Goal: Task Accomplishment & Management: Manage account settings

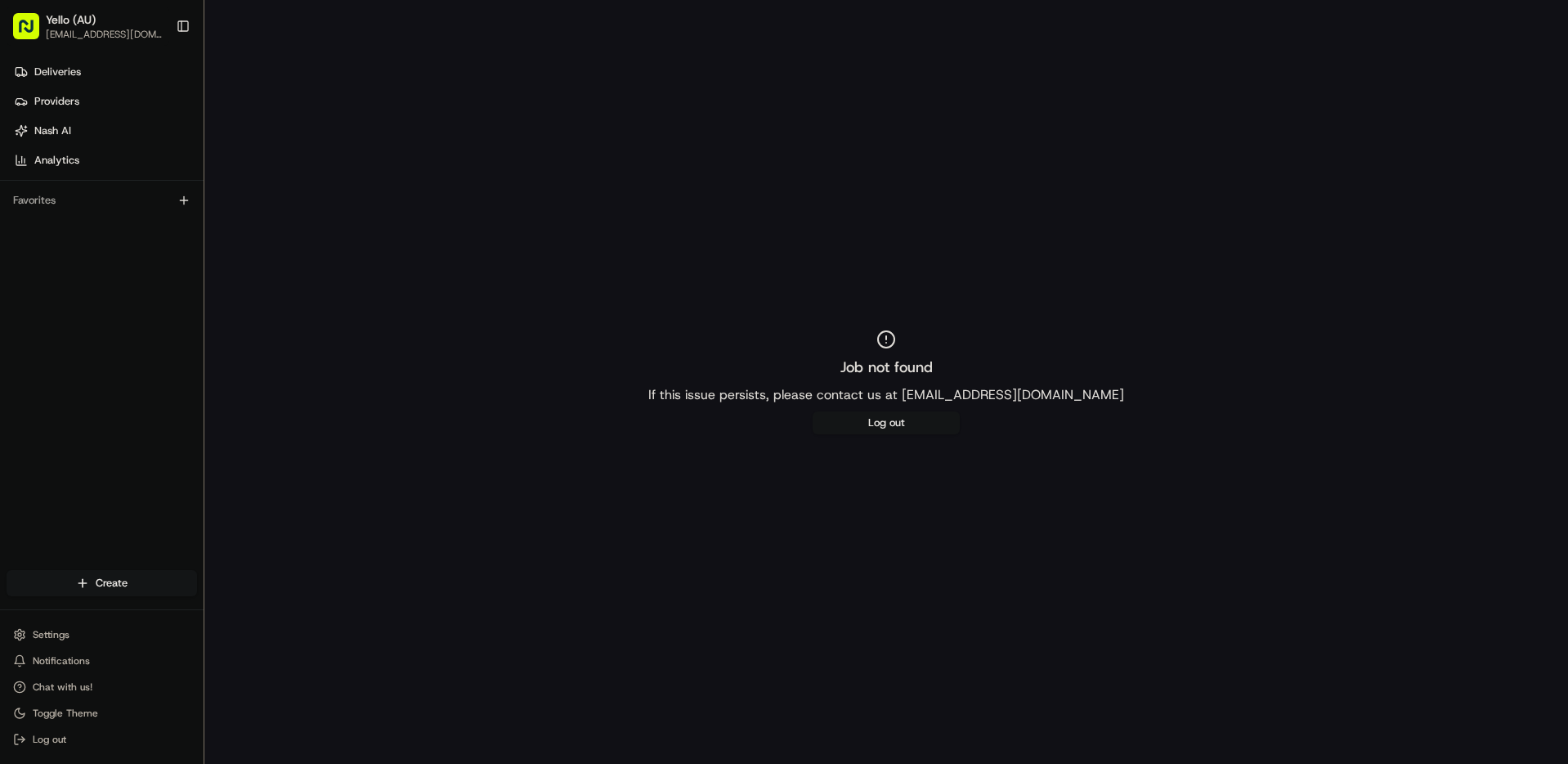
click at [92, 25] on span "Yello (AU)" at bounding box center [70, 20] width 49 height 17
click at [20, 25] on rect "button" at bounding box center [26, 26] width 26 height 26
click at [71, 738] on button "Log out" at bounding box center [102, 738] width 191 height 23
